Goal: Unclear

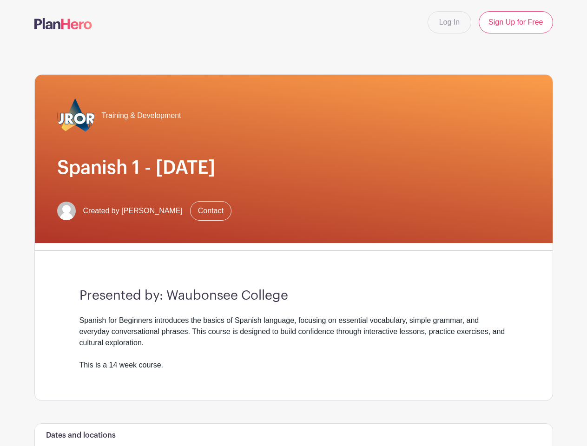
click at [293, 223] on div "Training & Development Spanish 1 - [DATE] Created by [PERSON_NAME] Contact" at bounding box center [294, 159] width 518 height 168
click at [294, 245] on div "Training & Development Spanish 1 - [DATE] Created by [PERSON_NAME] Contact Pres…" at bounding box center [293, 237] width 519 height 327
click at [294, 435] on div "Dates and locations" at bounding box center [294, 436] width 518 height 24
